Goal: Transaction & Acquisition: Purchase product/service

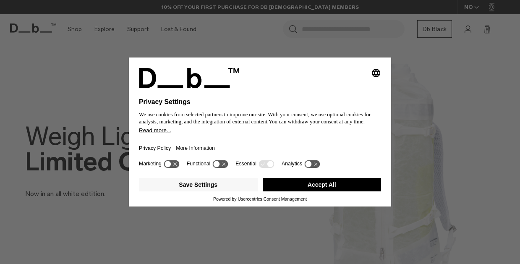
click at [311, 191] on button "Accept All" at bounding box center [322, 184] width 119 height 13
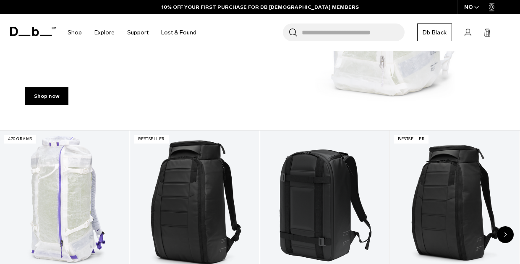
scroll to position [250, 0]
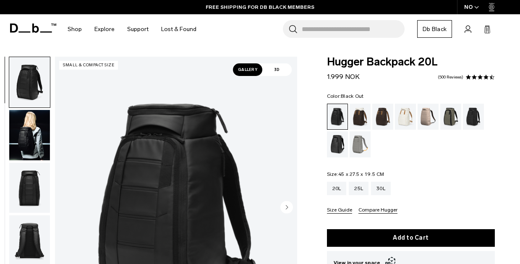
click at [489, 29] on icon at bounding box center [487, 29] width 7 height 8
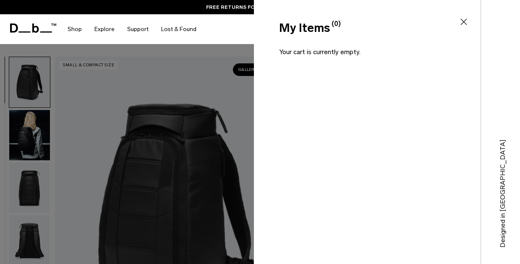
click at [464, 20] on icon at bounding box center [464, 22] width 10 height 10
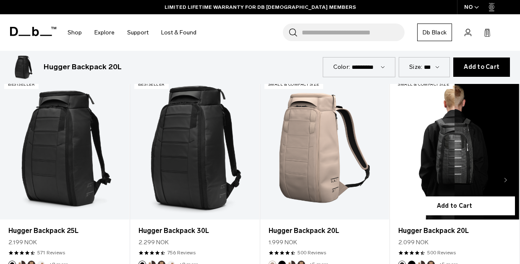
scroll to position [409, 0]
